Goal: Transaction & Acquisition: Book appointment/travel/reservation

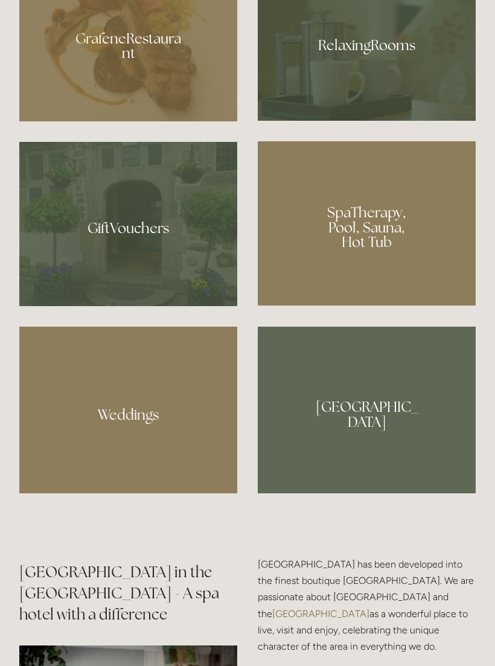
scroll to position [1010, 0]
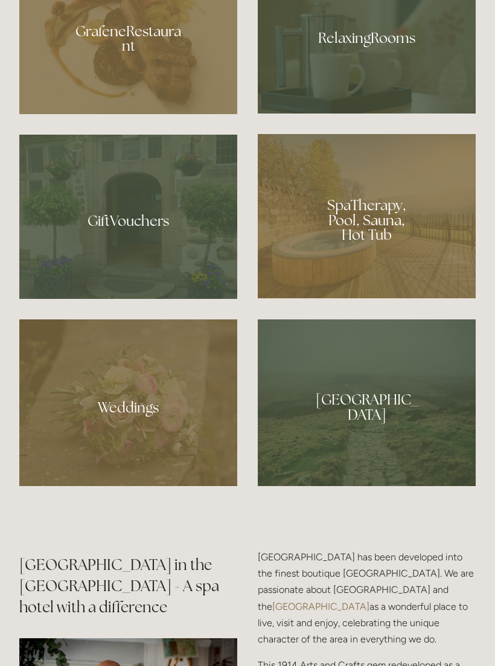
click at [378, 283] on div at bounding box center [367, 216] width 218 height 164
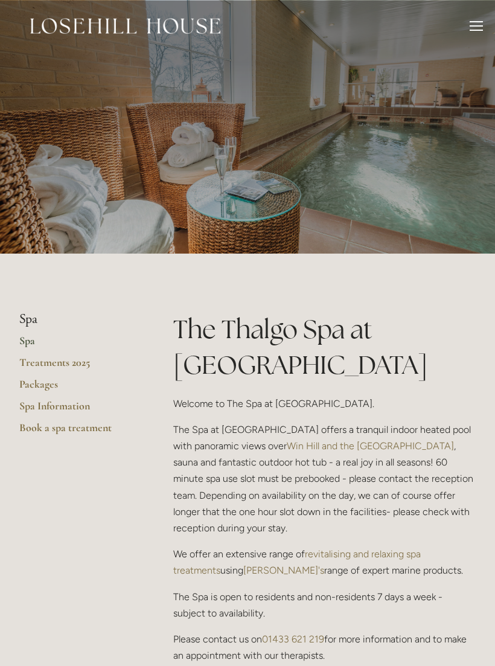
click at [473, 25] on div at bounding box center [476, 25] width 13 height 1
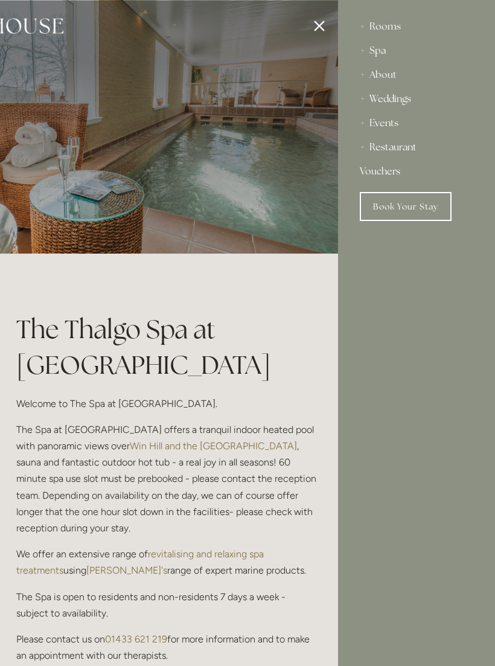
click at [384, 23] on div "Rooms" at bounding box center [417, 26] width 114 height 24
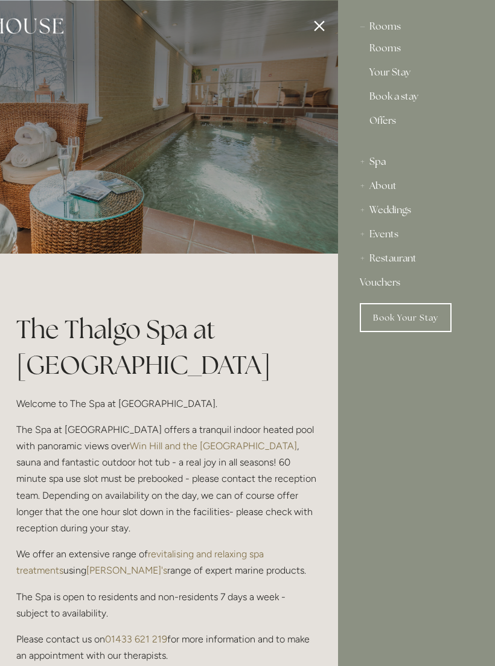
click at [392, 49] on link "Rooms" at bounding box center [417, 50] width 94 height 14
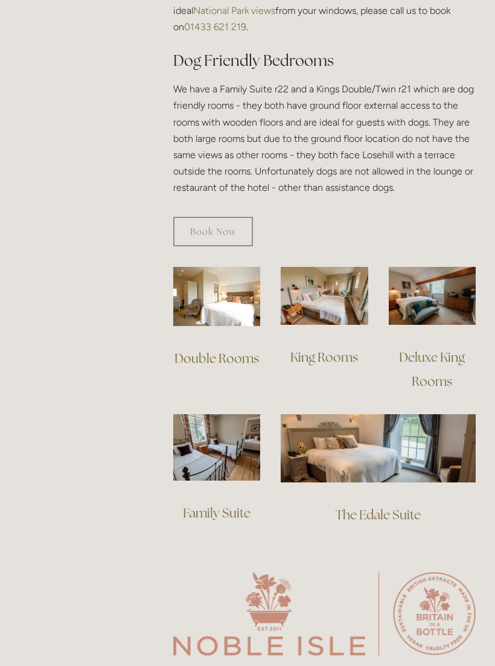
scroll to position [721, 0]
click at [228, 275] on img at bounding box center [216, 295] width 87 height 59
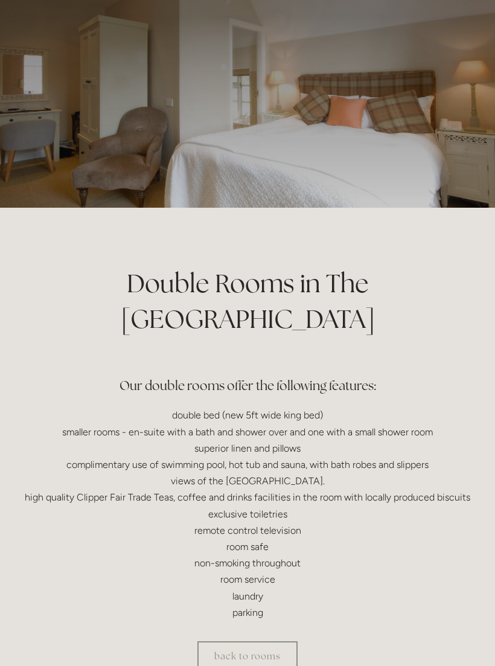
scroll to position [49, 0]
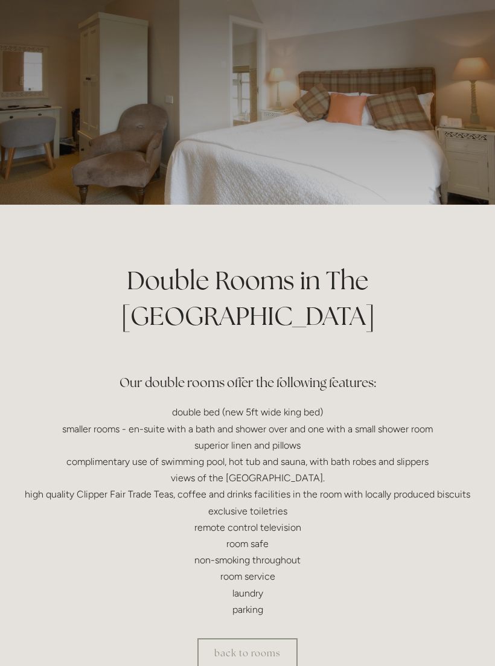
click at [228, 639] on link "back to rooms" at bounding box center [248, 654] width 100 height 30
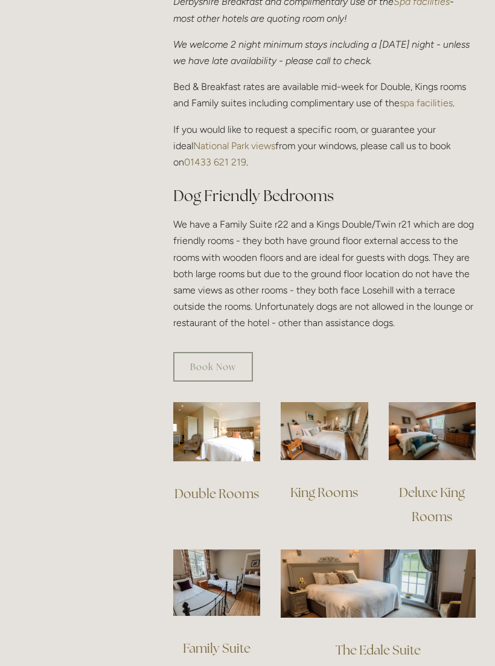
scroll to position [585, 0]
click at [333, 410] on img at bounding box center [324, 431] width 87 height 58
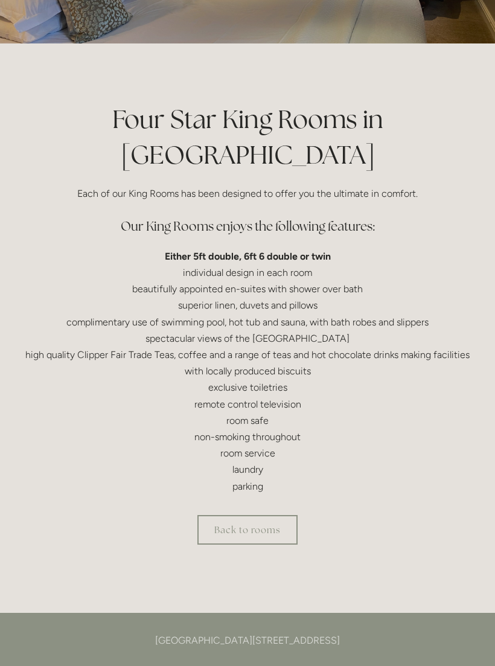
scroll to position [169, 0]
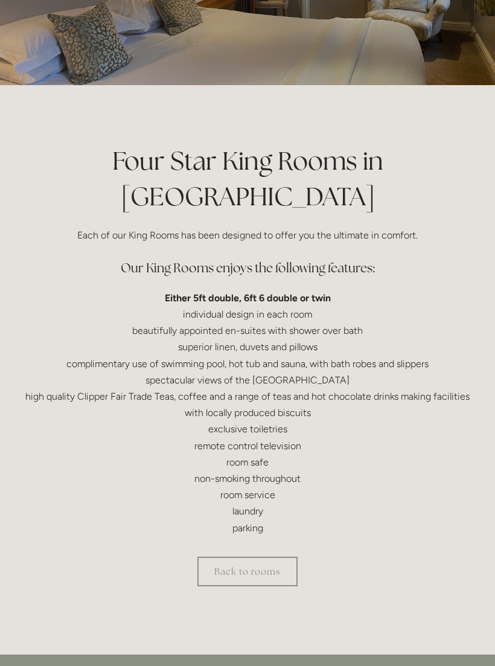
click at [262, 557] on link "Back to rooms" at bounding box center [248, 572] width 100 height 30
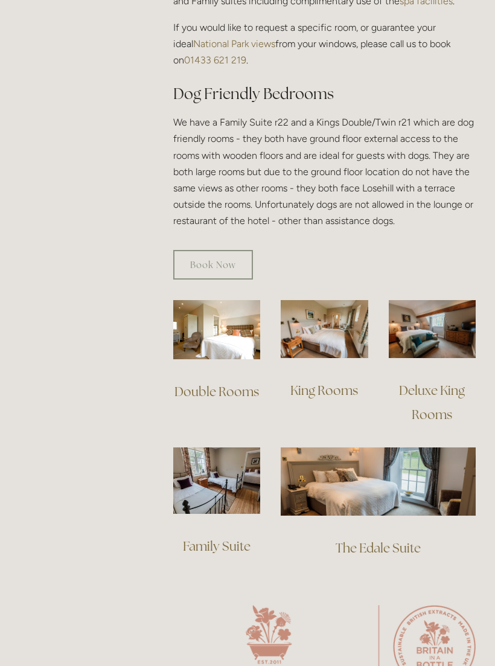
scroll to position [687, 0]
click at [437, 308] on img at bounding box center [432, 329] width 87 height 58
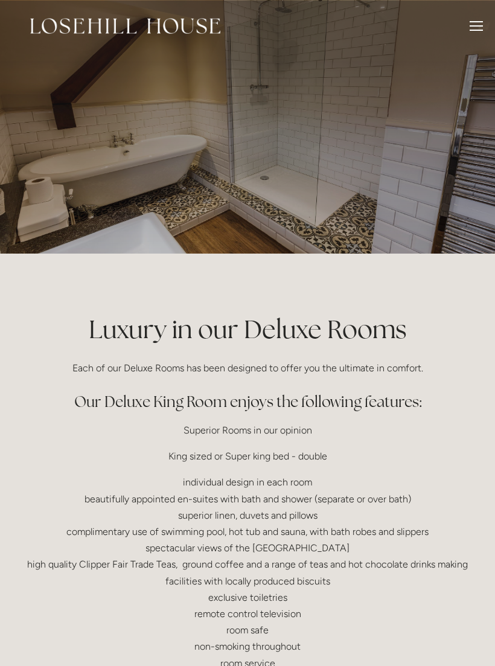
click at [475, 24] on div at bounding box center [476, 27] width 13 height 13
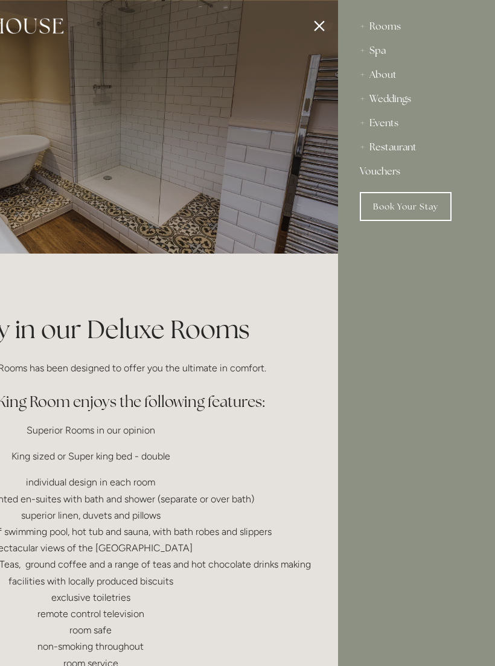
click at [406, 202] on link "Book Your Stay" at bounding box center [406, 206] width 92 height 29
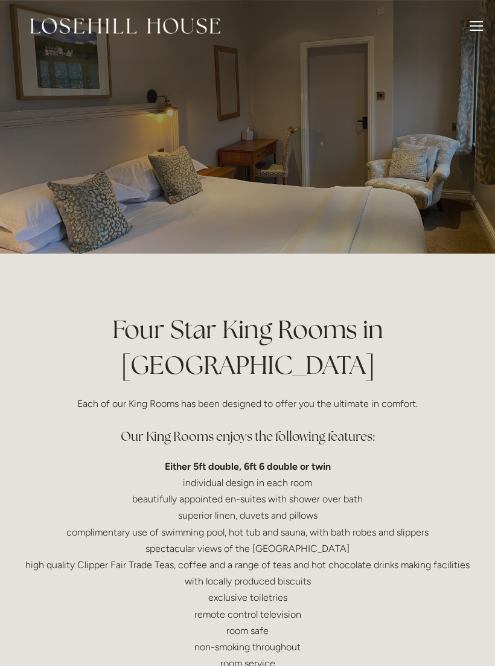
scroll to position [169, 0]
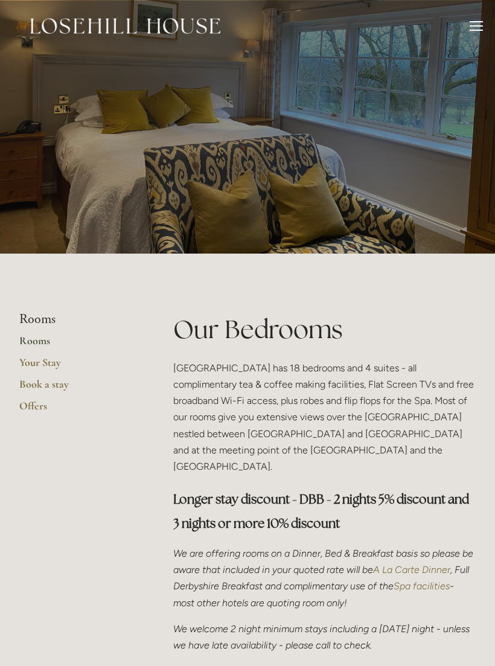
scroll to position [605, 0]
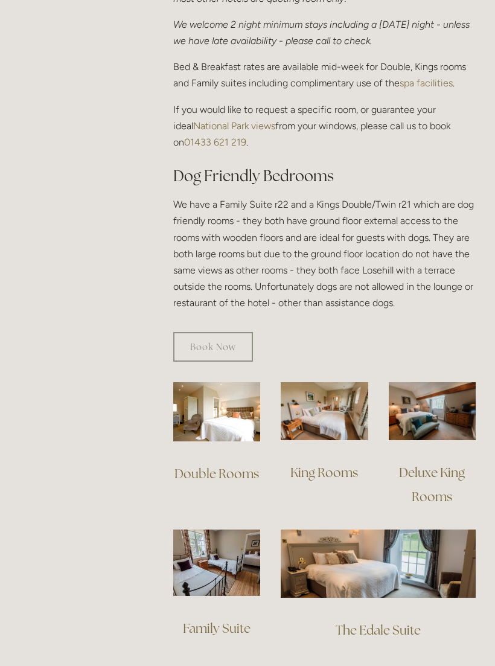
click at [376, 555] on img at bounding box center [378, 564] width 195 height 68
